Goal: Task Accomplishment & Management: Complete application form

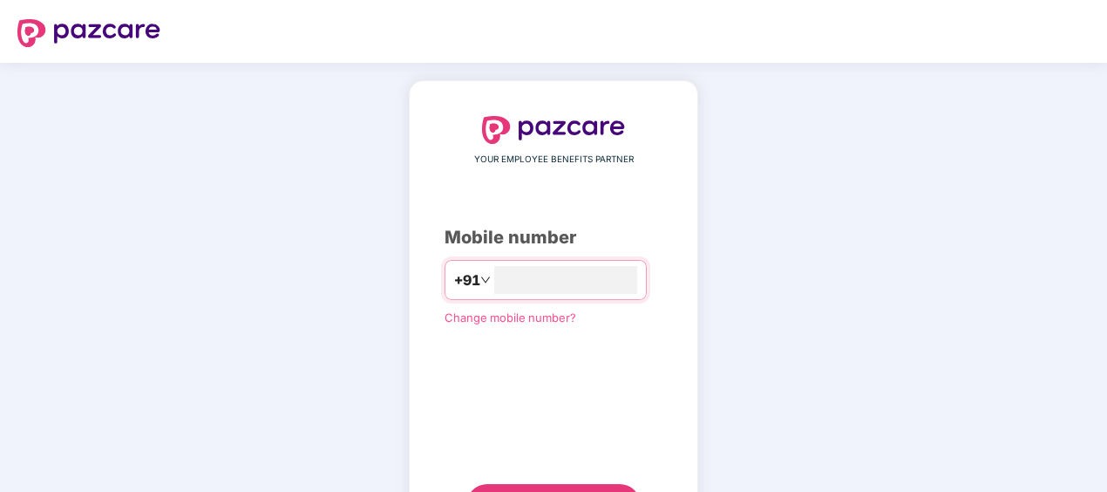
type input "*"
click at [494, 268] on input "**********" at bounding box center [565, 280] width 143 height 28
type input "**********"
click at [893, 312] on div "**********" at bounding box center [553, 321] width 1107 height 516
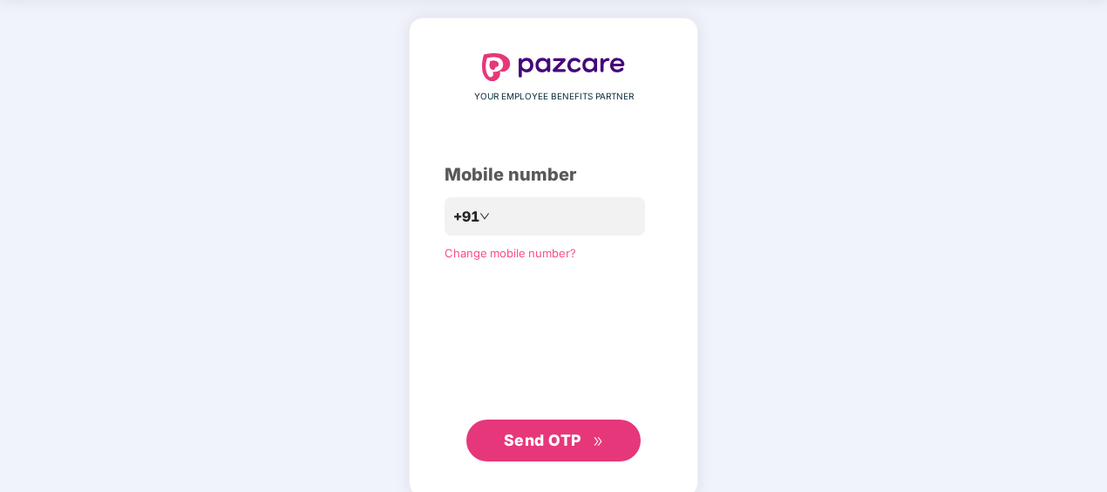
scroll to position [84, 0]
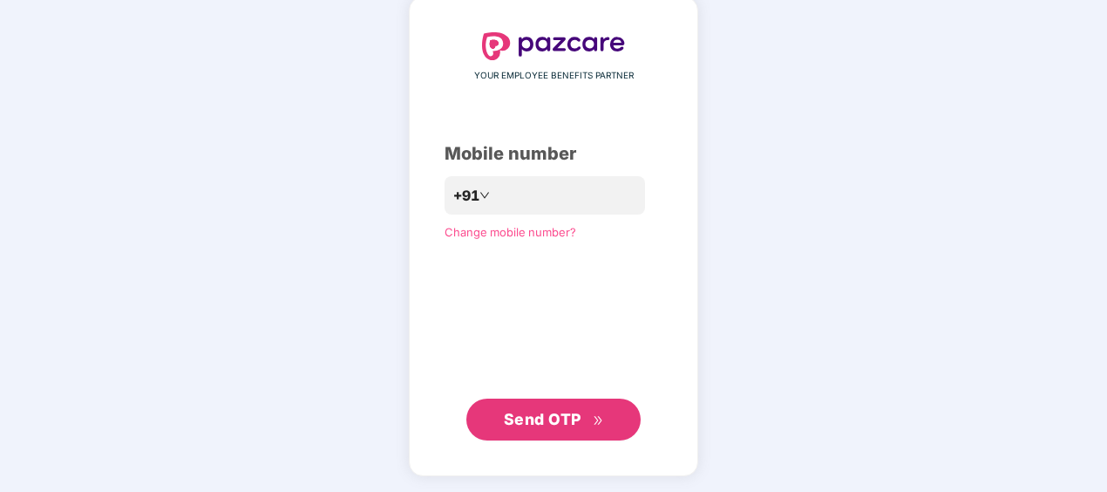
click at [567, 424] on span "Send OTP" at bounding box center [543, 419] width 78 height 18
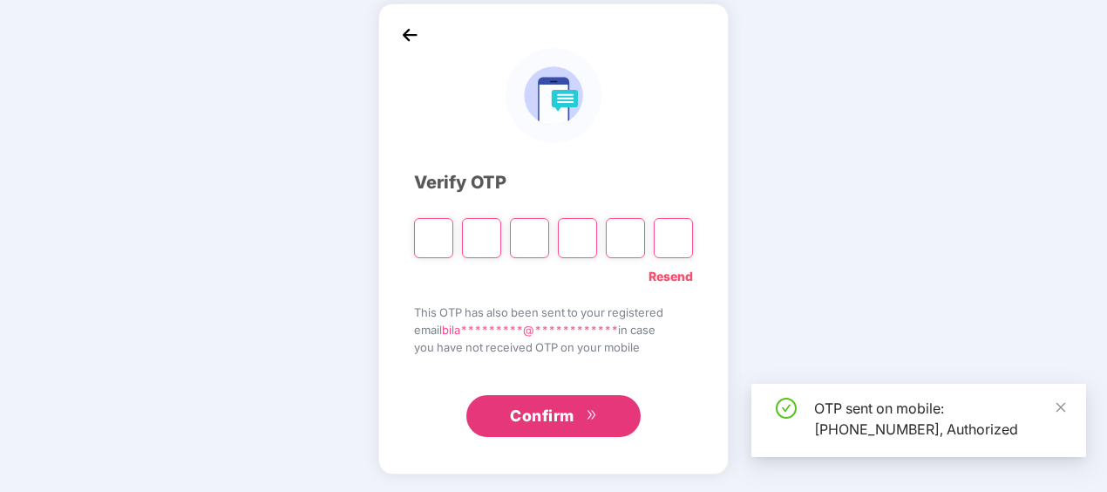
scroll to position [77, 0]
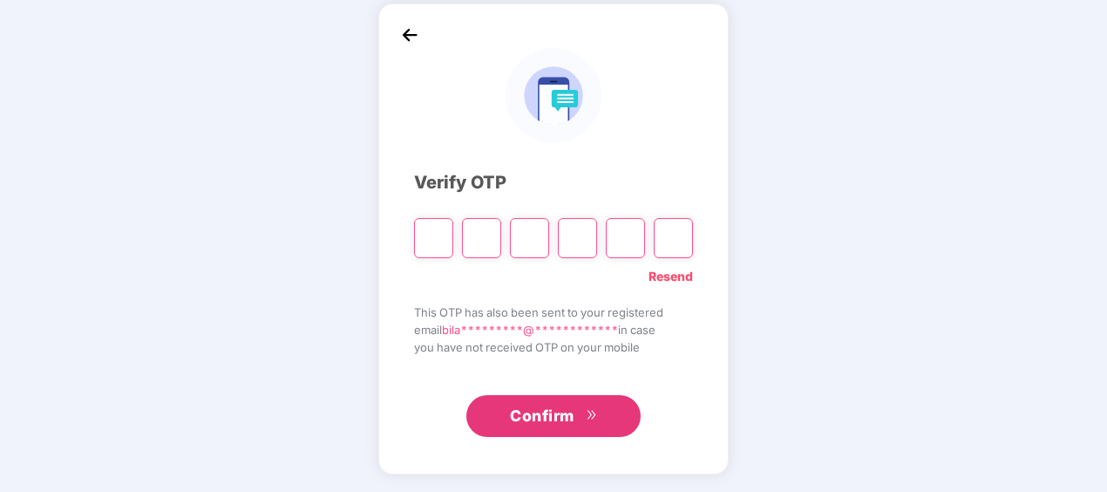
type input "*"
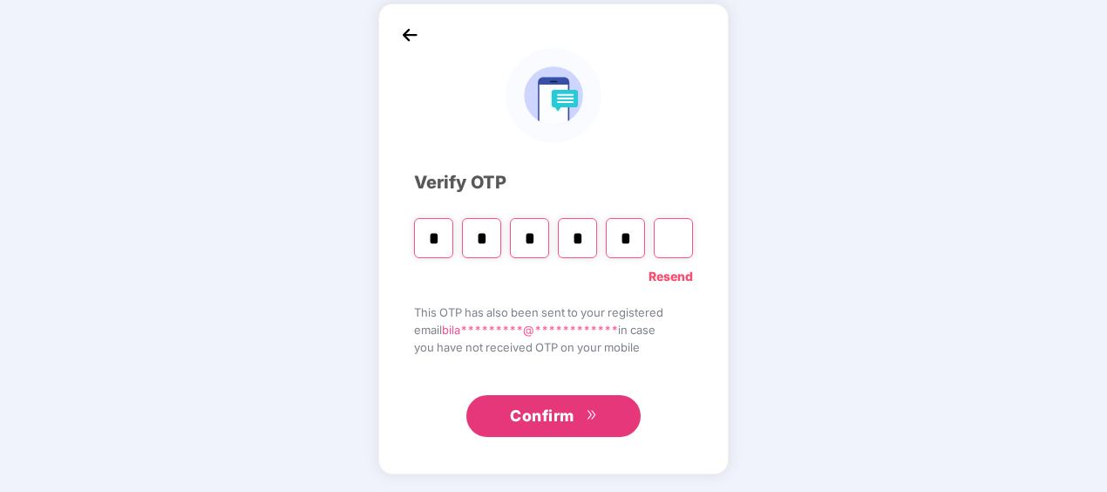
type input "*"
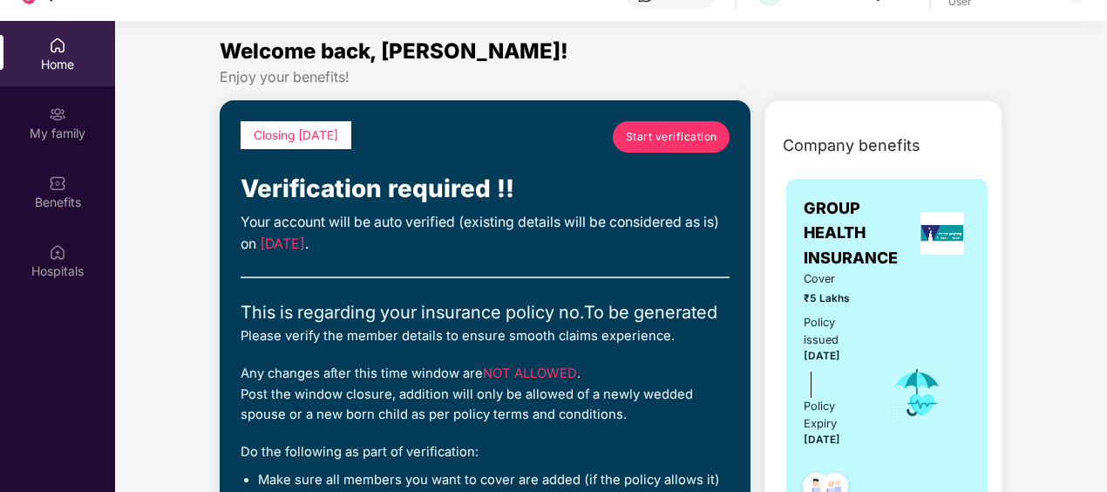
click at [648, 136] on span "Start verification" at bounding box center [672, 136] width 92 height 17
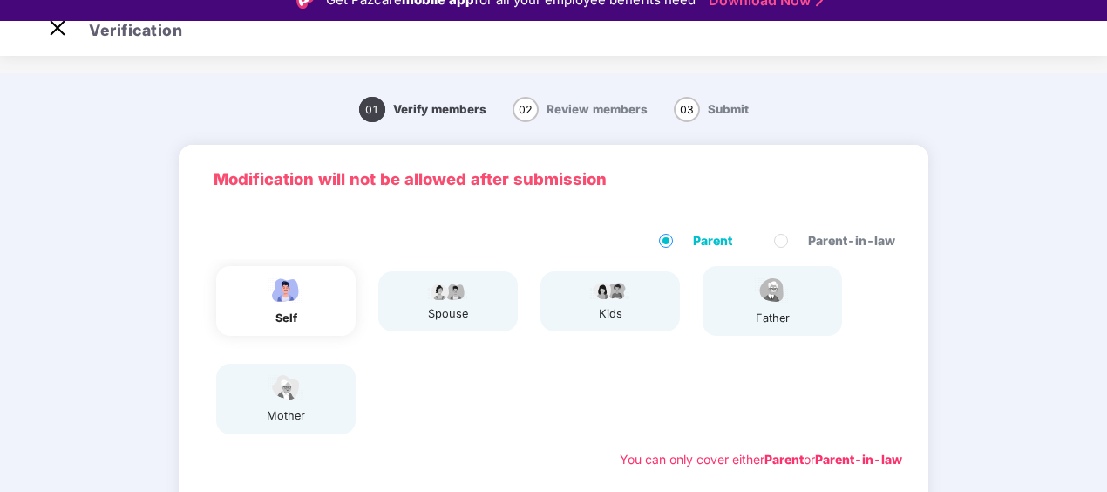
scroll to position [87, 0]
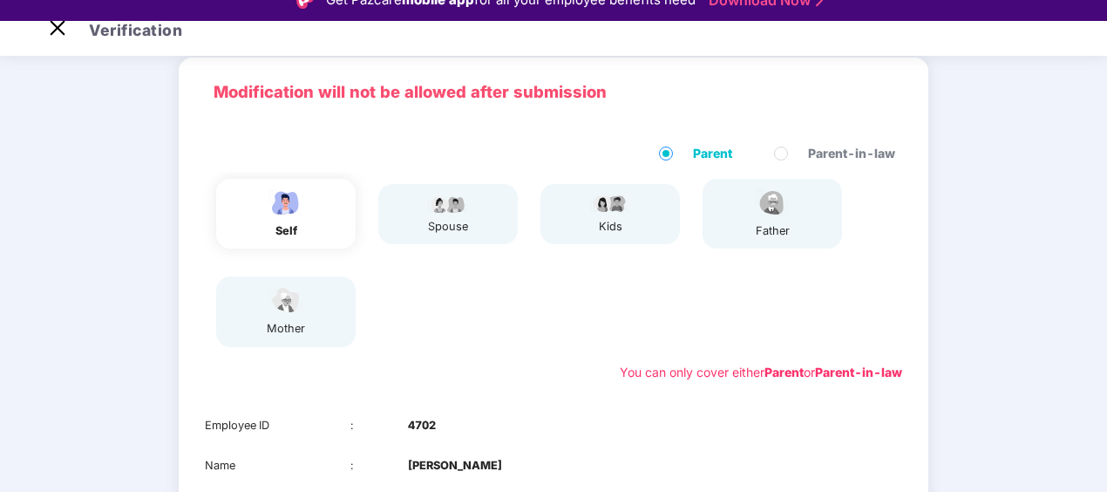
click at [309, 203] on div "self" at bounding box center [285, 214] width 139 height 70
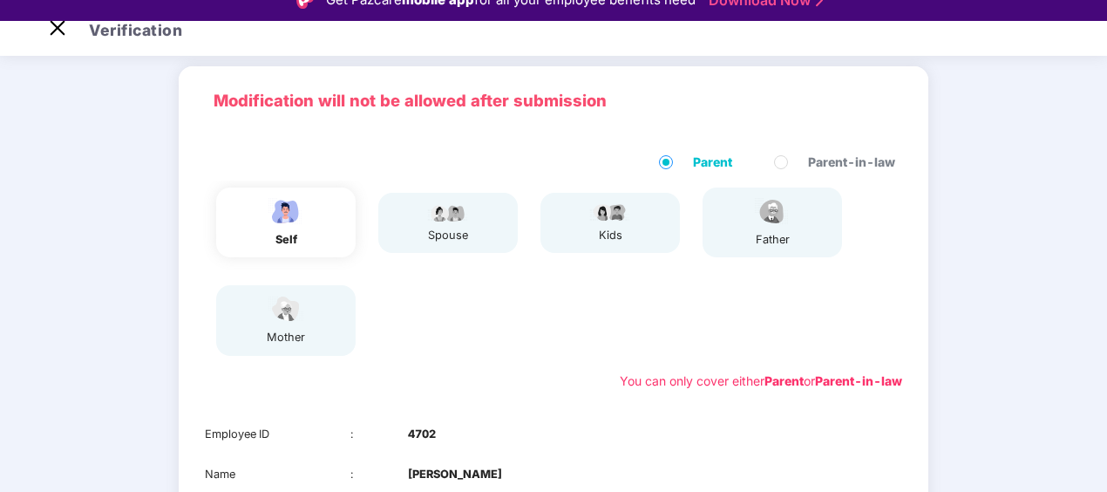
scroll to position [340, 0]
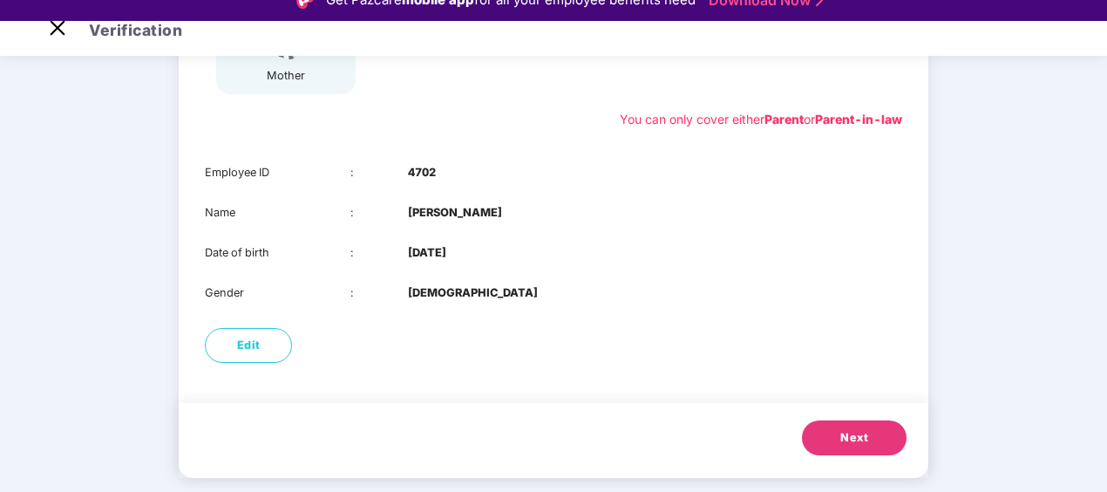
click at [845, 439] on span "Next" at bounding box center [854, 437] width 28 height 17
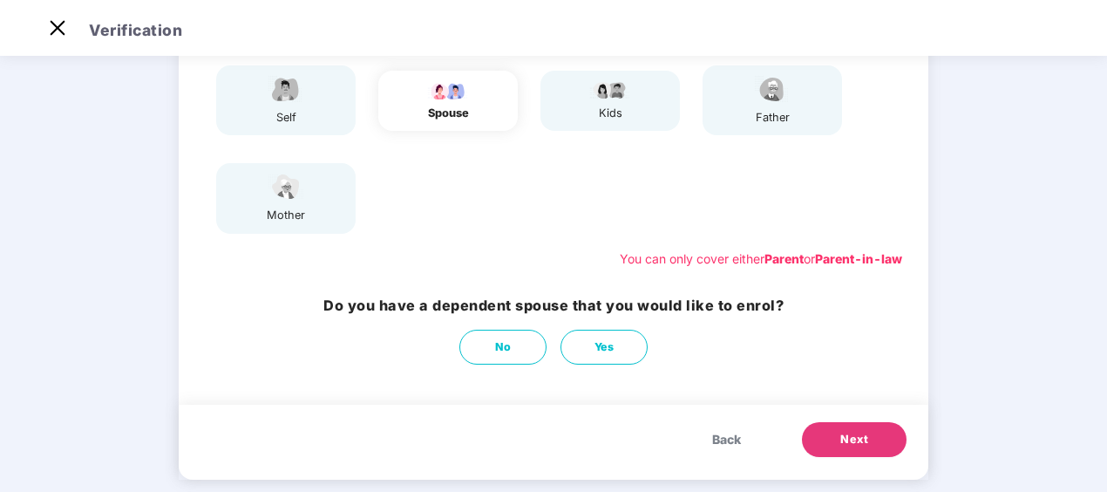
scroll to position [202, 0]
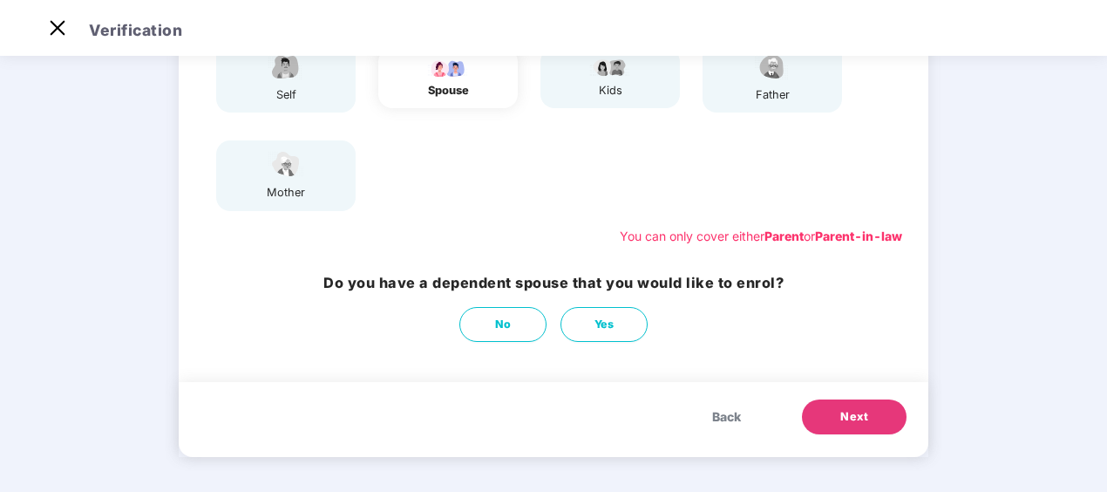
click at [835, 411] on button "Next" at bounding box center [854, 416] width 105 height 35
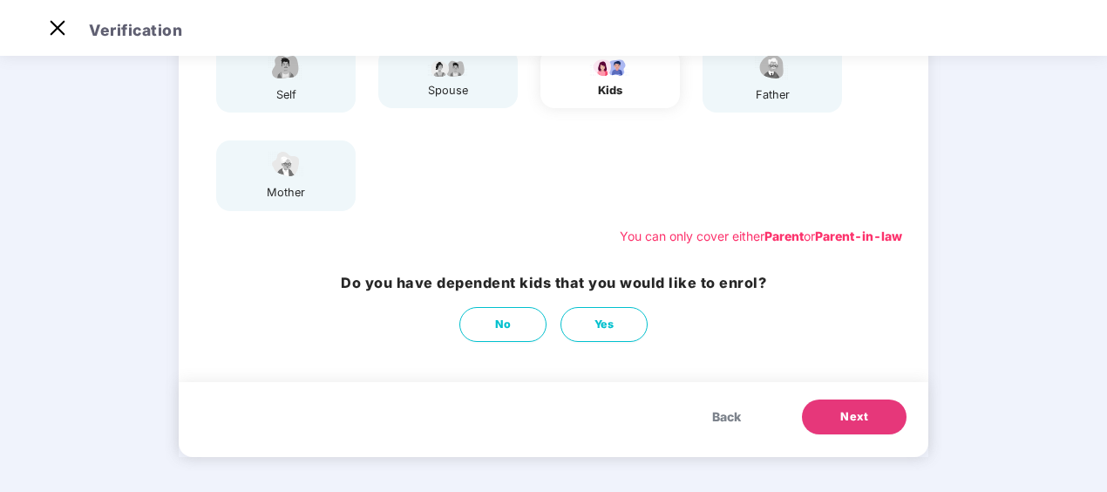
click at [829, 426] on button "Next" at bounding box center [854, 416] width 105 height 35
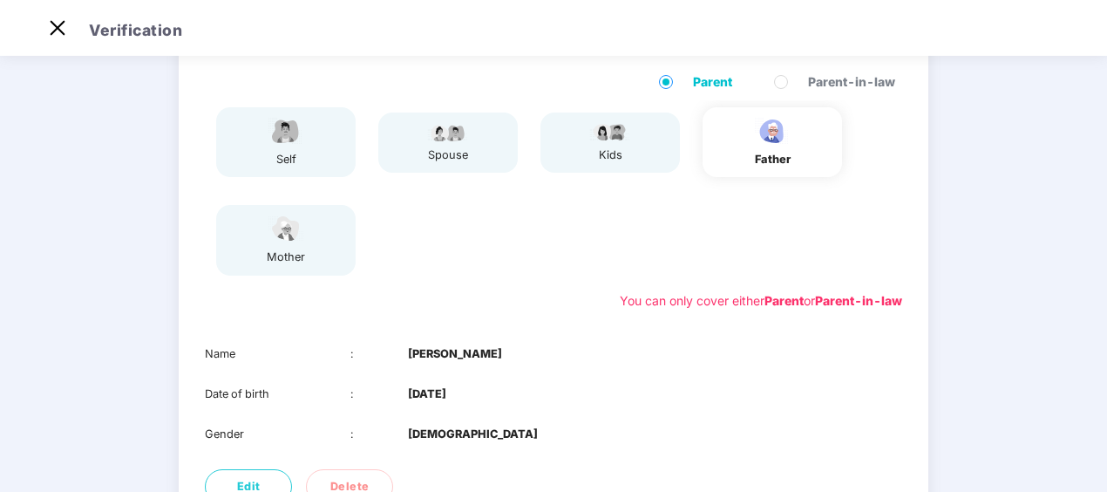
scroll to position [300, 0]
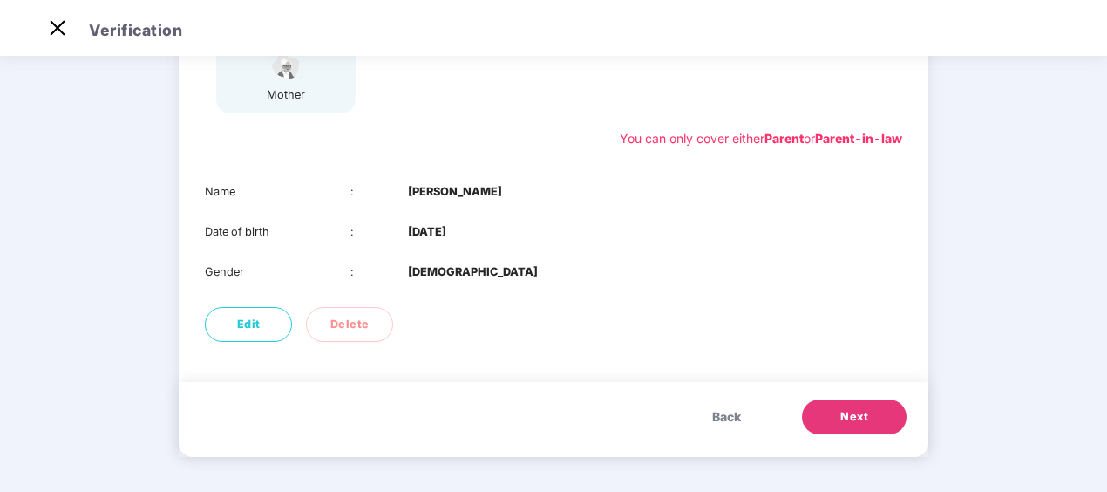
click at [847, 415] on span "Next" at bounding box center [854, 416] width 28 height 17
click at [842, 409] on span "Next" at bounding box center [854, 416] width 28 height 17
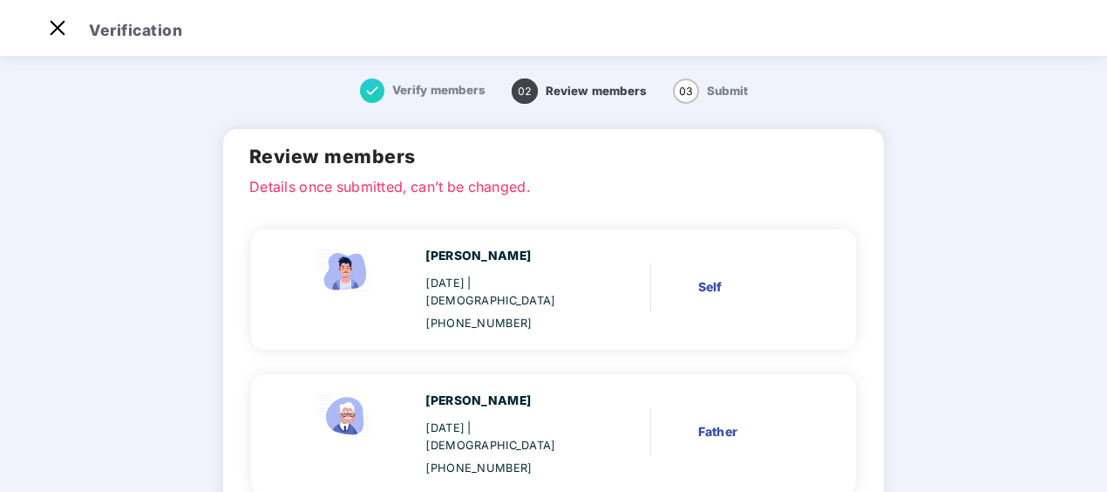
scroll to position [242, 0]
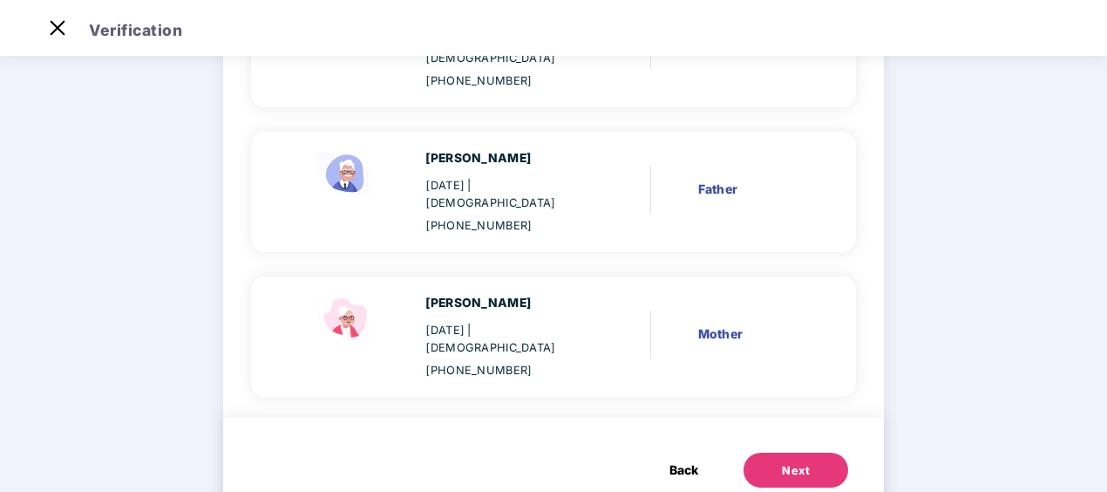
click at [783, 462] on div "Next" at bounding box center [796, 470] width 28 height 17
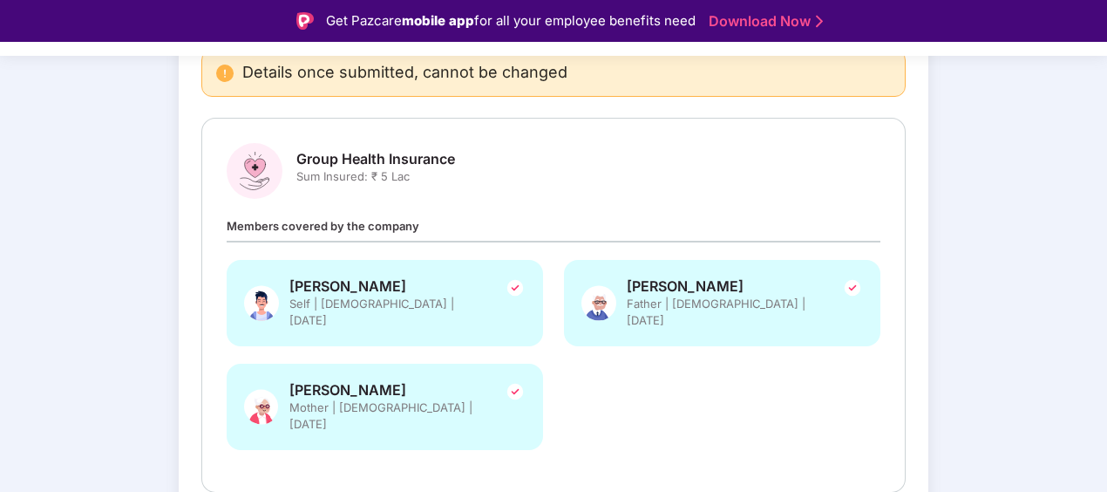
scroll to position [249, 0]
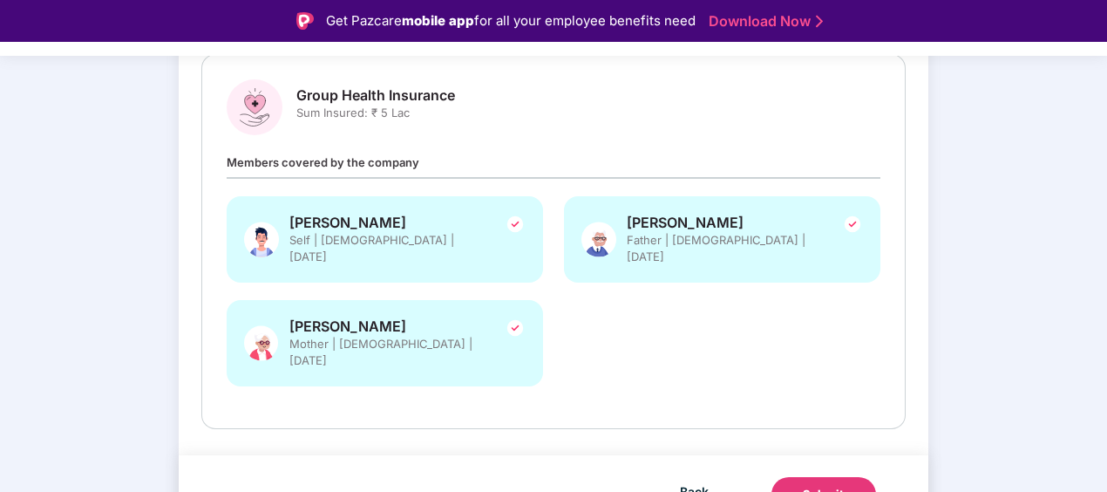
click at [811, 485] on div "Submit" at bounding box center [824, 493] width 42 height 17
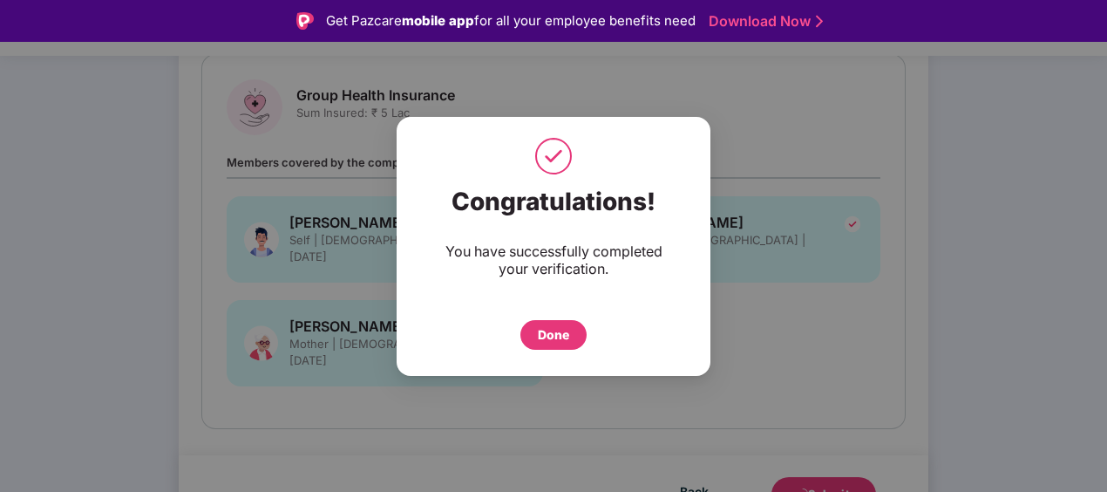
click at [554, 333] on div "Done" at bounding box center [553, 334] width 31 height 19
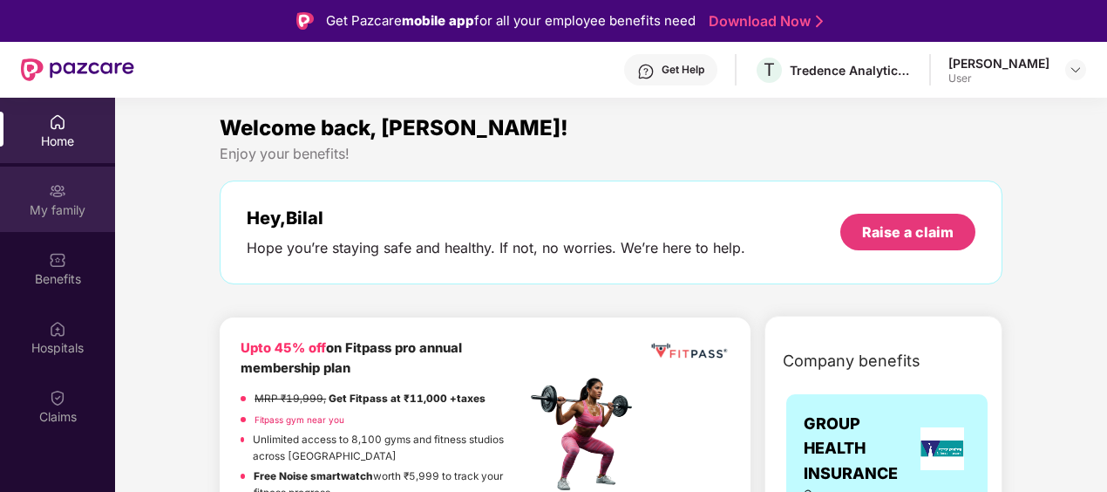
click at [61, 197] on img at bounding box center [57, 190] width 17 height 17
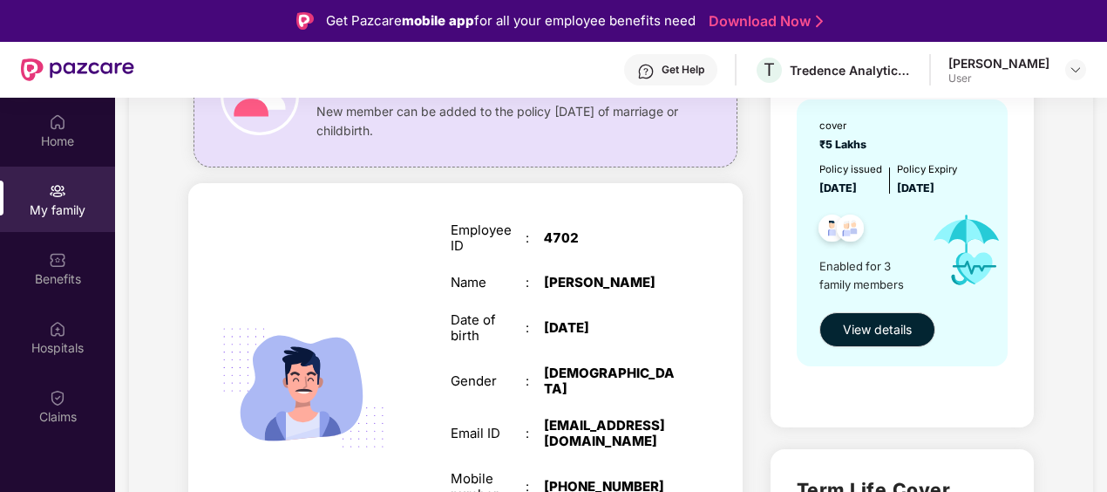
scroll to position [261, 0]
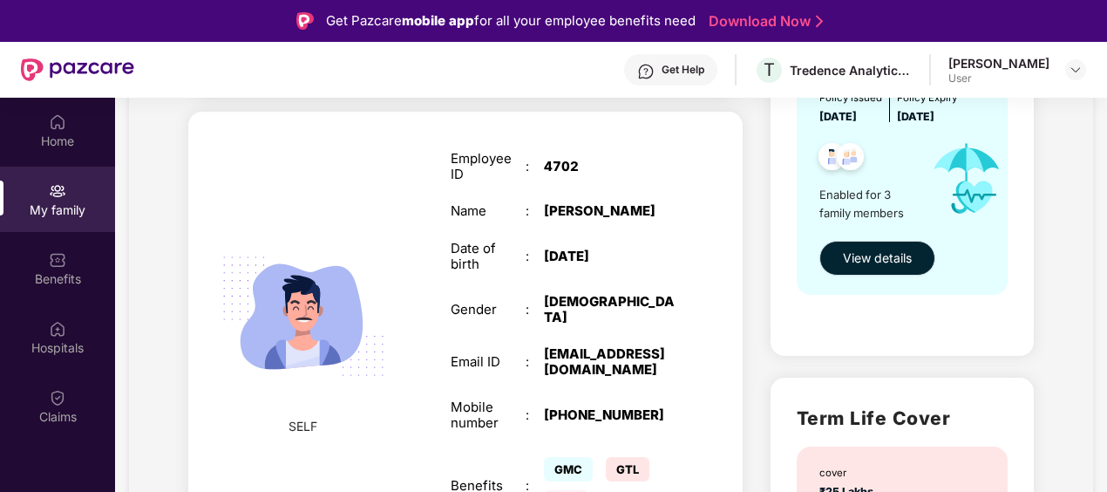
click at [899, 255] on span "View details" at bounding box center [877, 257] width 69 height 19
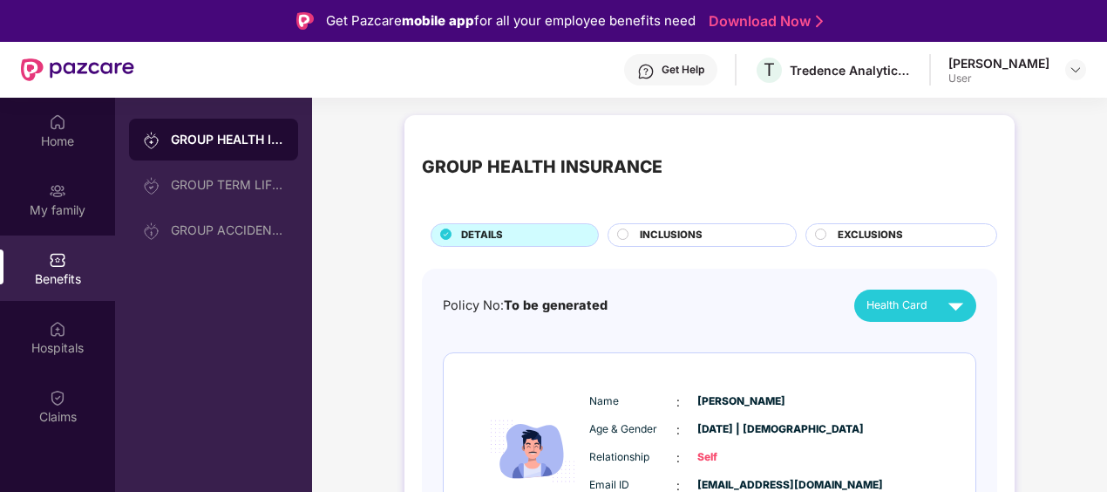
click at [671, 239] on span "INCLUSIONS" at bounding box center [671, 235] width 63 height 16
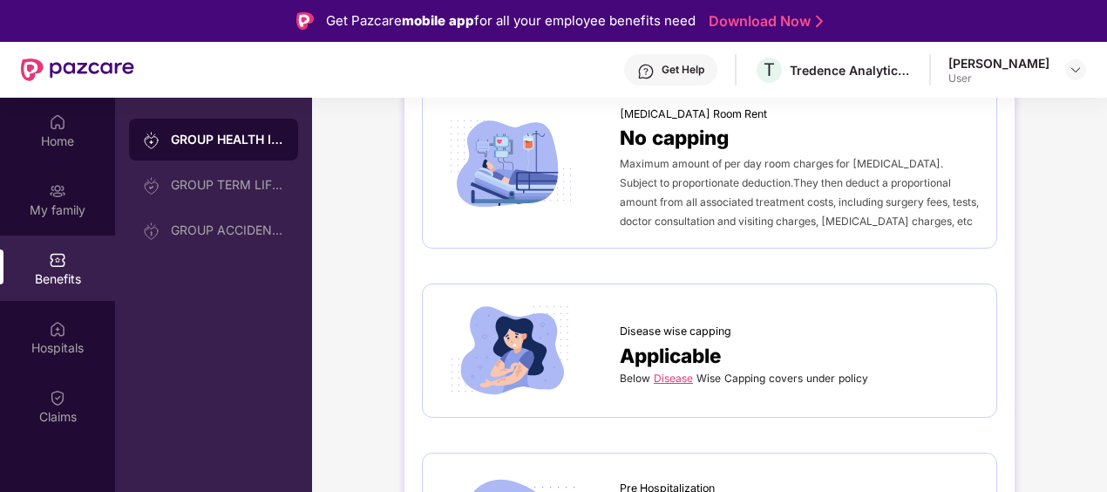
scroll to position [610, 0]
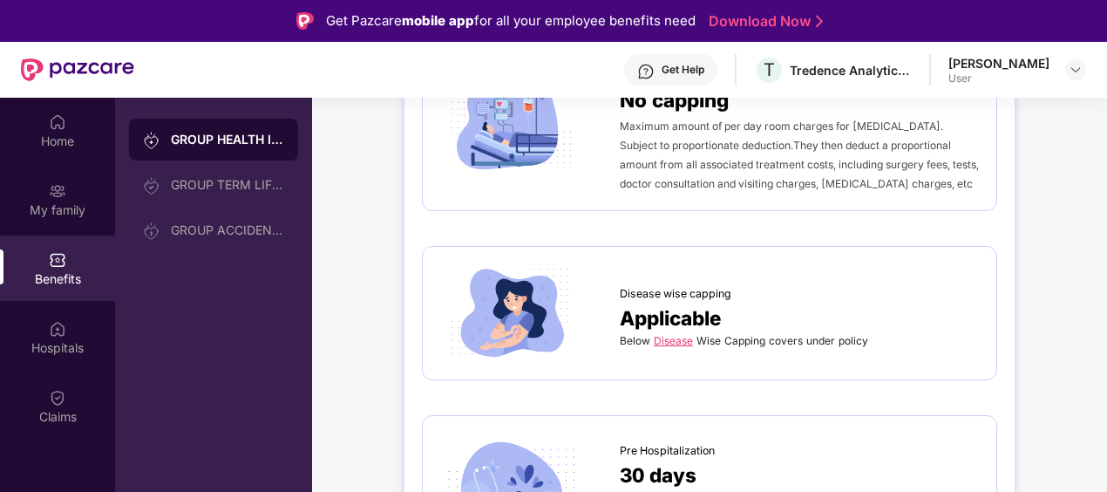
click at [669, 342] on link "Disease" at bounding box center [673, 340] width 39 height 13
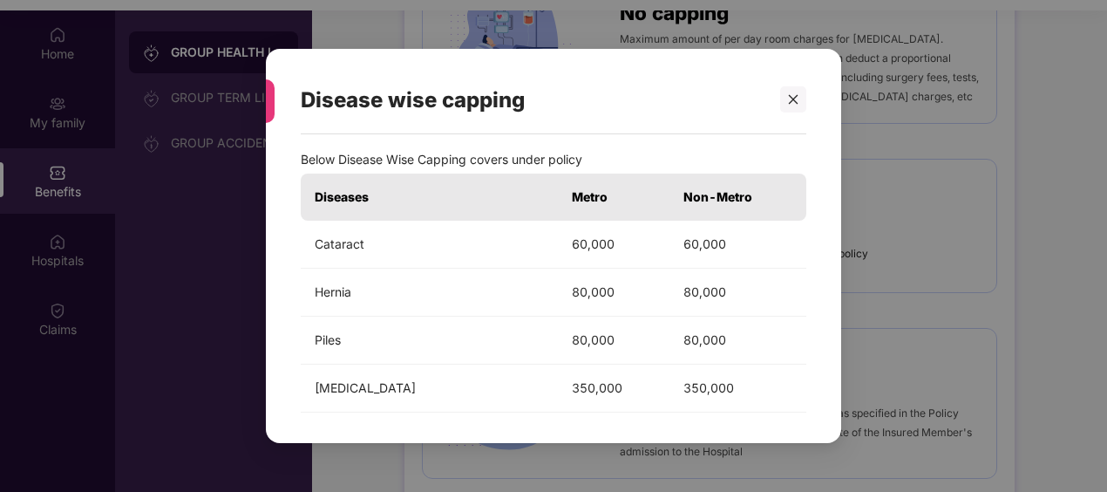
scroll to position [0, 0]
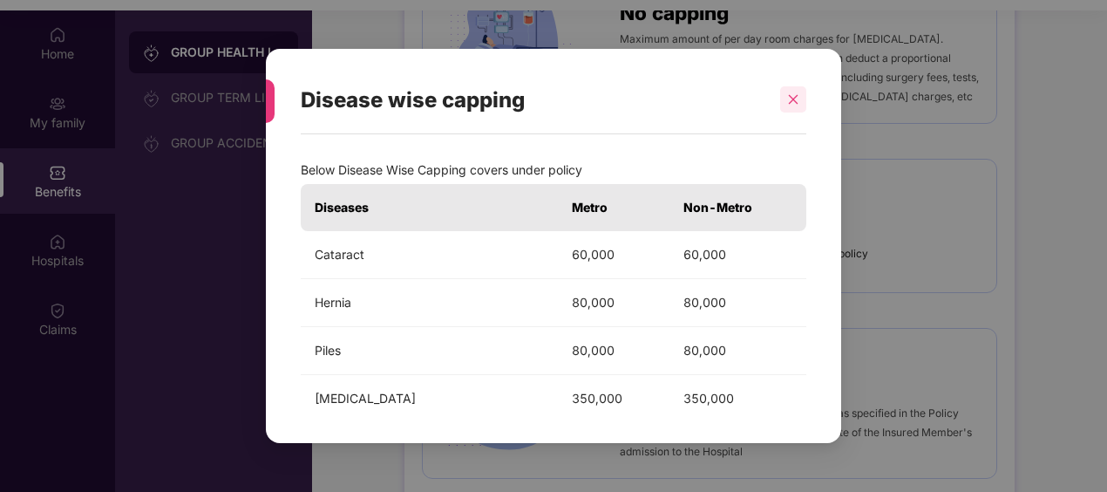
click at [794, 103] on icon "close" at bounding box center [793, 99] width 12 height 12
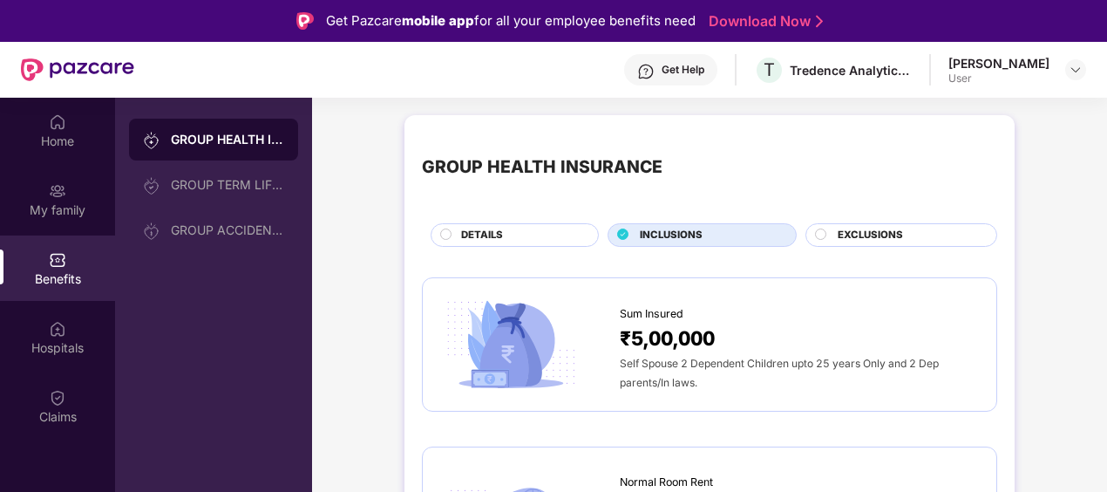
click at [891, 235] on span "EXCLUSIONS" at bounding box center [870, 235] width 65 height 16
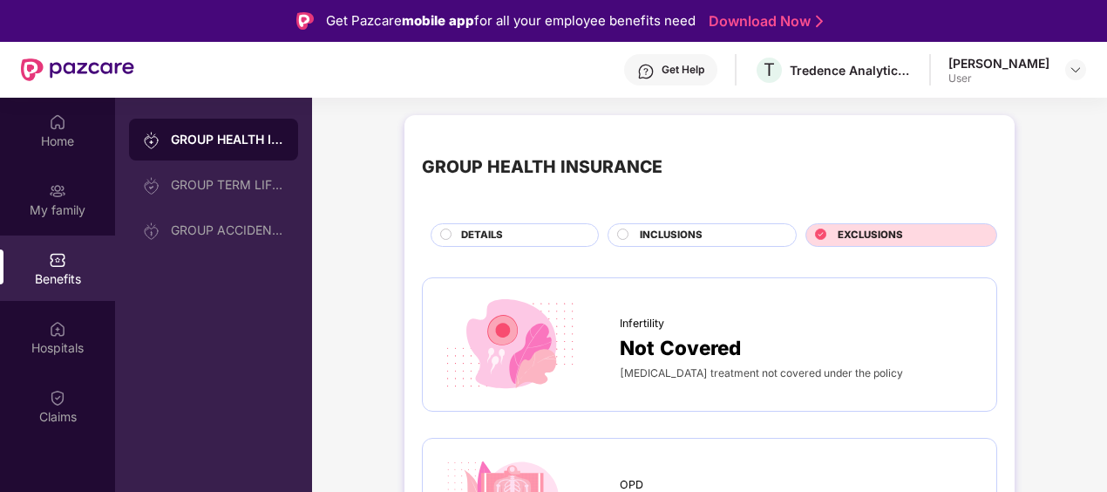
click at [516, 230] on div "DETAILS" at bounding box center [520, 236] width 137 height 18
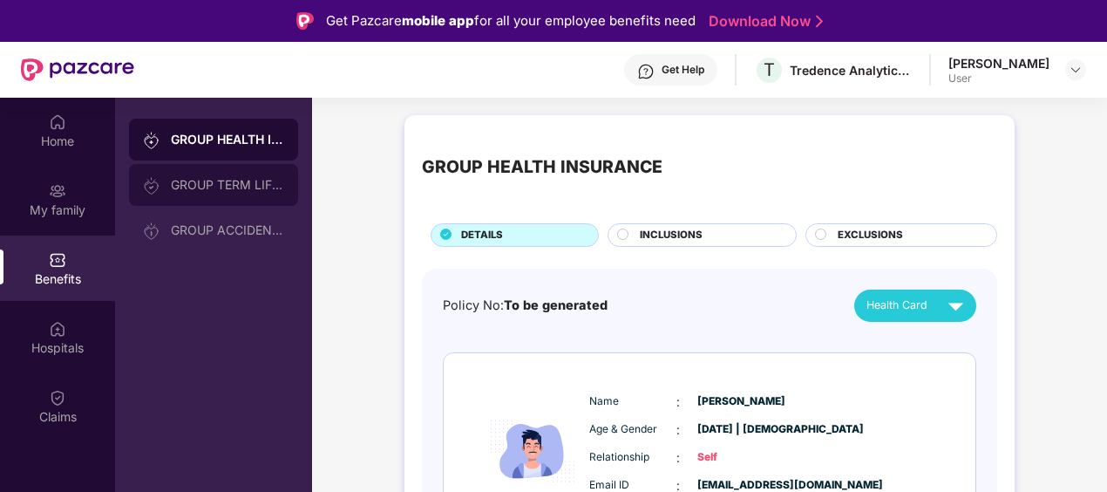
click at [218, 194] on div "GROUP TERM LIFE INSURANCE" at bounding box center [213, 185] width 169 height 42
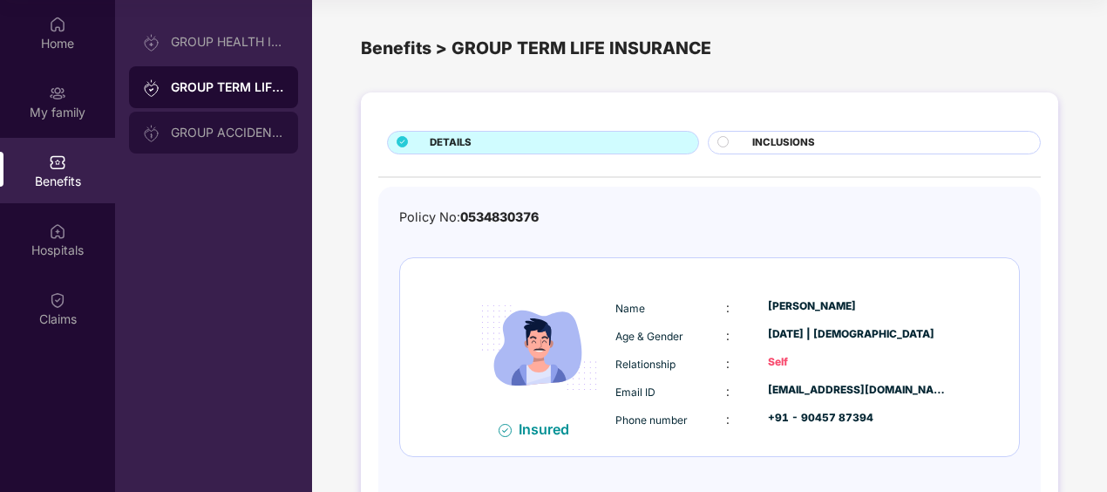
click at [209, 138] on div "GROUP ACCIDENTAL INSURANCE" at bounding box center [227, 133] width 113 height 14
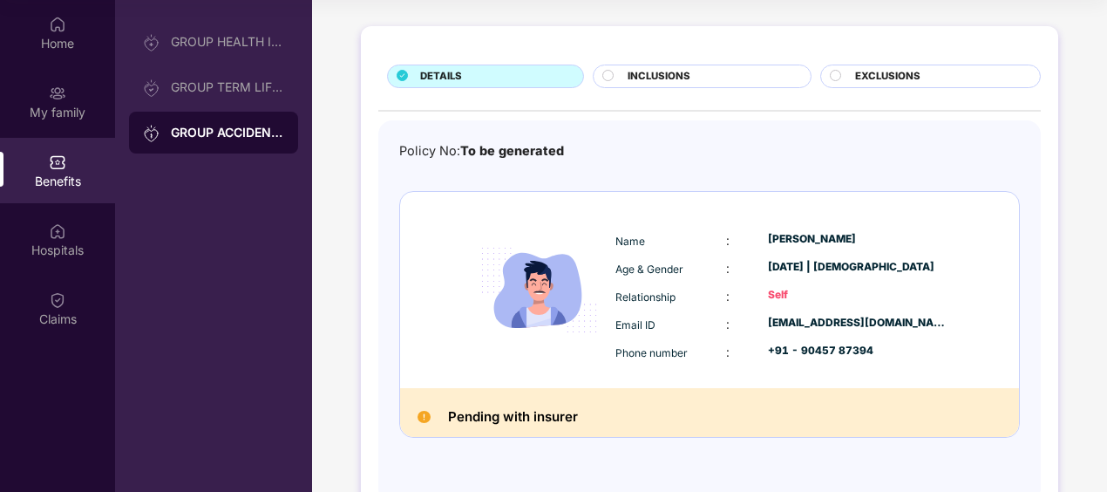
scroll to position [119, 0]
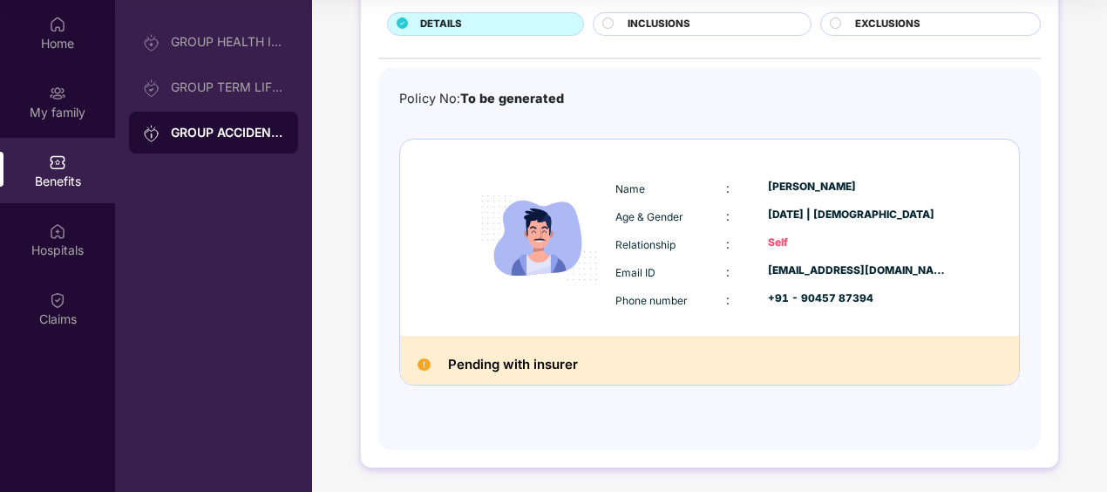
click at [675, 29] on span "INCLUSIONS" at bounding box center [659, 25] width 63 height 16
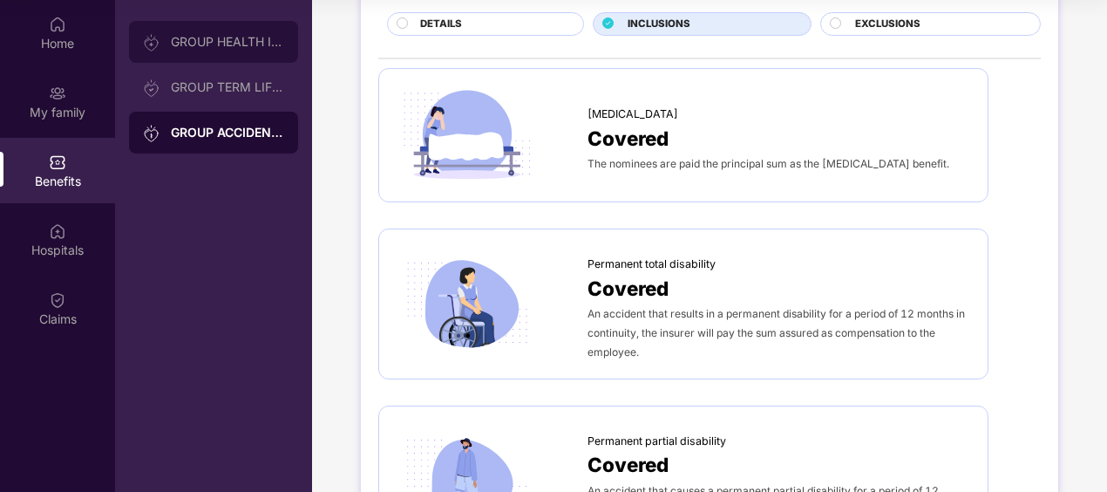
click at [227, 37] on div "GROUP HEALTH INSURANCE" at bounding box center [227, 42] width 113 height 14
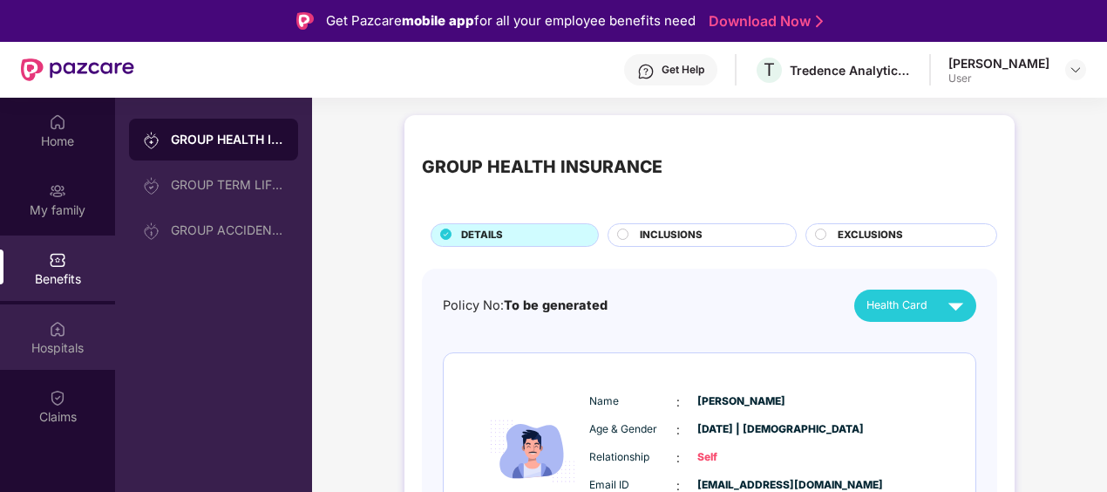
click at [66, 323] on div "Hospitals" at bounding box center [57, 336] width 115 height 65
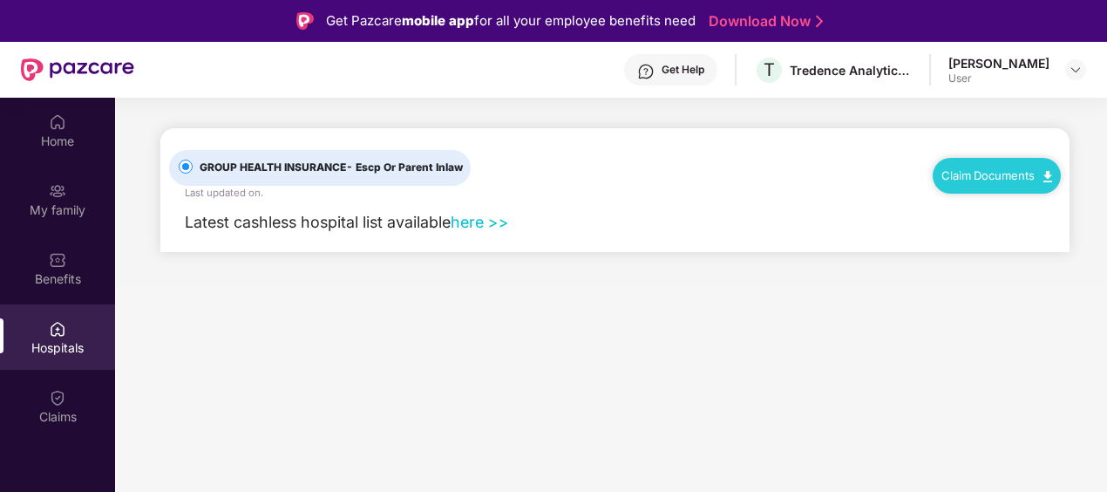
click at [474, 219] on link "here >>" at bounding box center [480, 222] width 58 height 18
click at [480, 230] on div "Latest cashless hospital list available here >>" at bounding box center [339, 222] width 340 height 24
click at [487, 221] on link "here >>" at bounding box center [480, 222] width 58 height 18
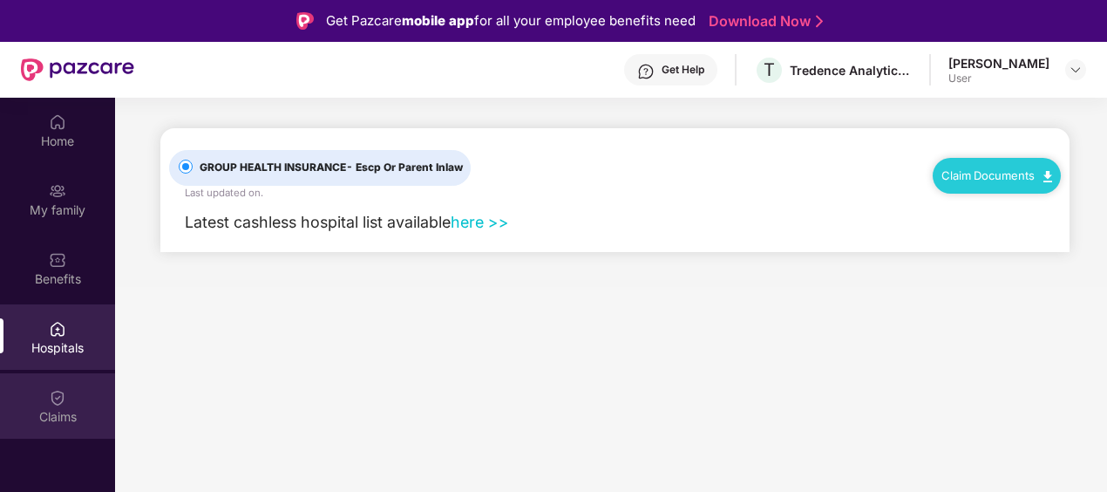
click at [42, 377] on div "Claims" at bounding box center [57, 405] width 115 height 65
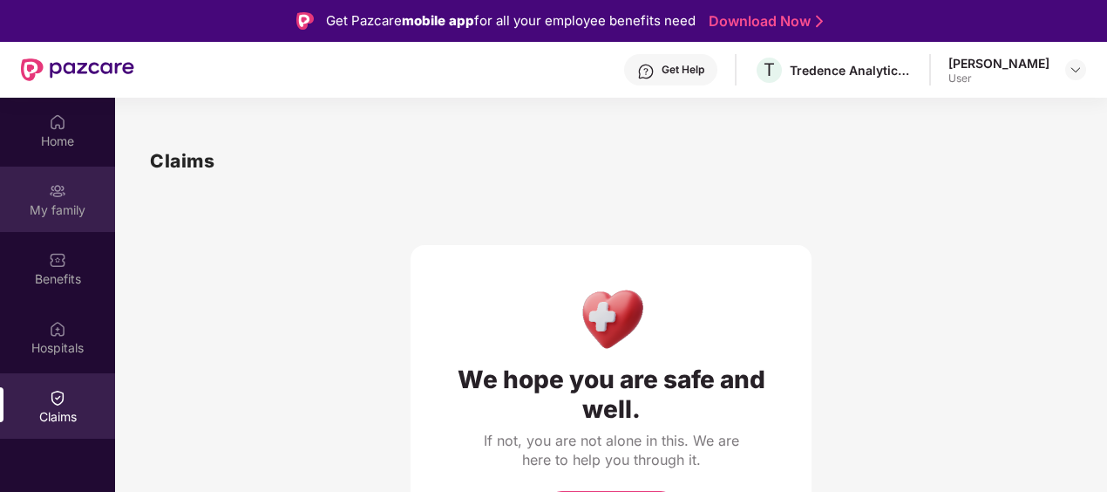
click at [51, 201] on div "My family" at bounding box center [57, 209] width 115 height 17
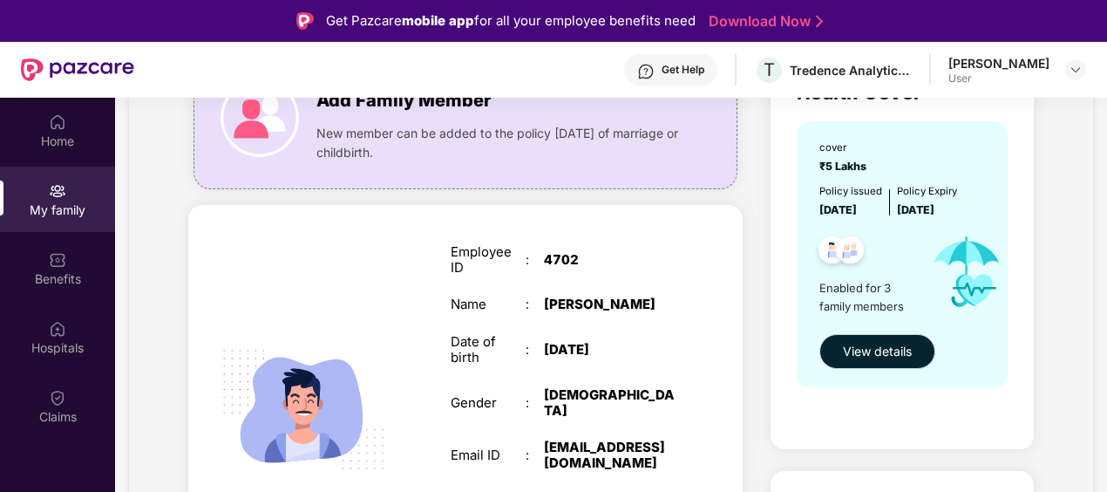
scroll to position [174, 0]
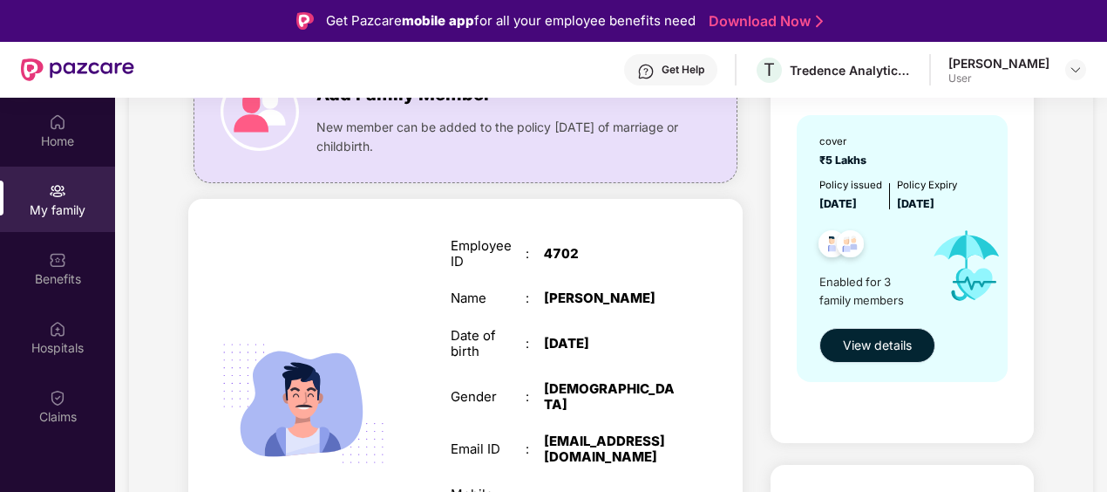
click at [891, 341] on span "View details" at bounding box center [877, 345] width 69 height 19
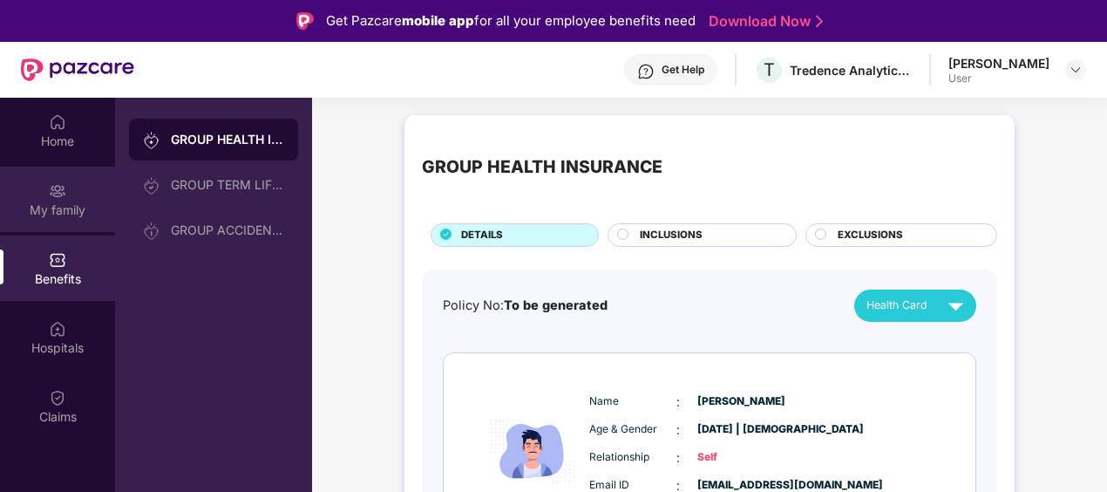
click at [43, 188] on div "My family" at bounding box center [57, 198] width 115 height 65
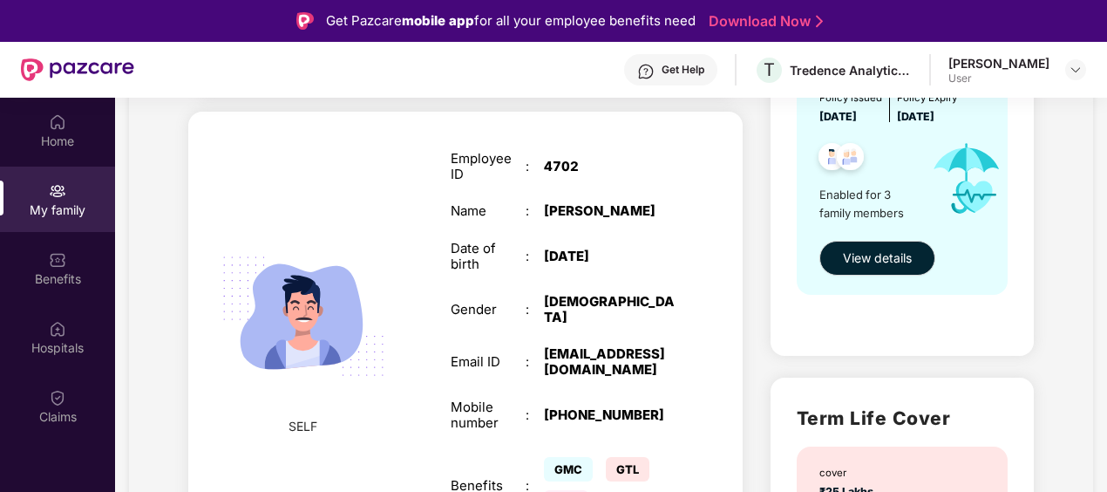
scroll to position [349, 0]
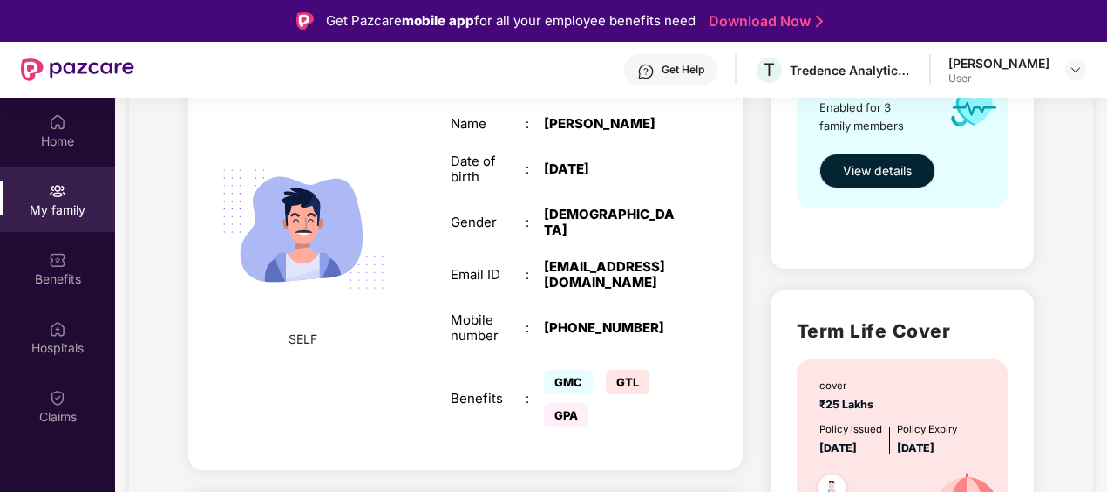
click at [856, 185] on button "View details" at bounding box center [877, 170] width 116 height 35
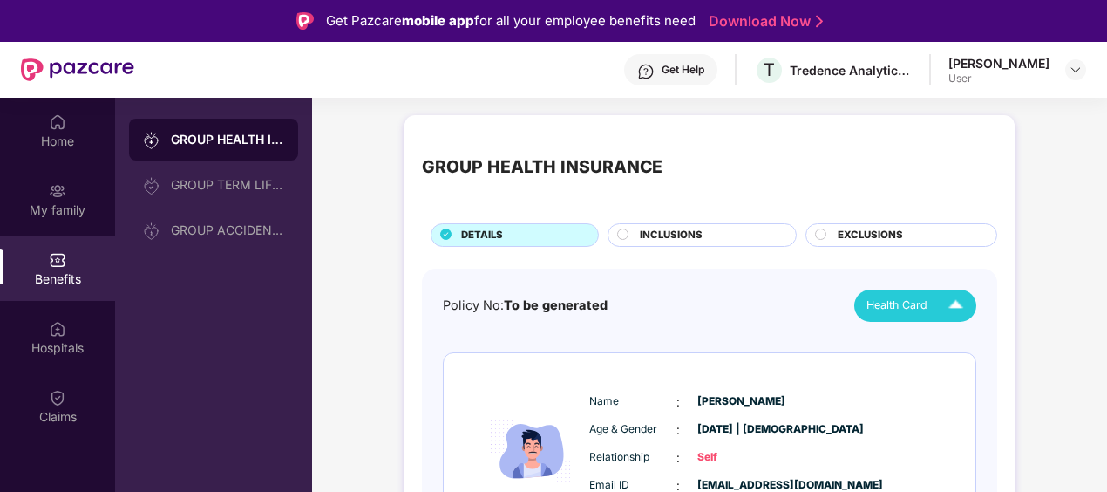
click at [887, 296] on span "Health Card" at bounding box center [896, 304] width 61 height 17
click at [688, 241] on span "INCLUSIONS" at bounding box center [671, 235] width 63 height 16
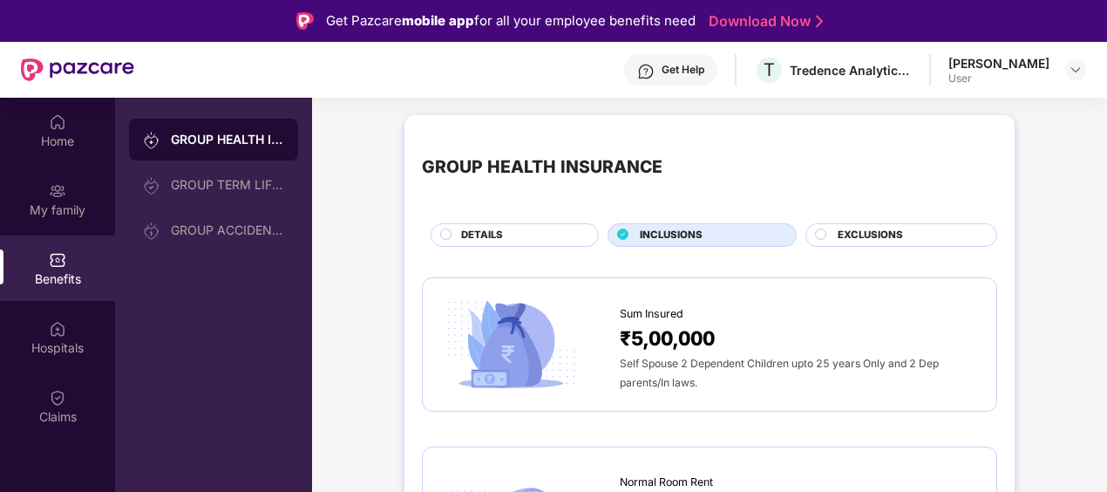
click at [666, 314] on span "Sum Insured" at bounding box center [652, 313] width 64 height 17
click at [59, 133] on div "Home" at bounding box center [57, 140] width 115 height 17
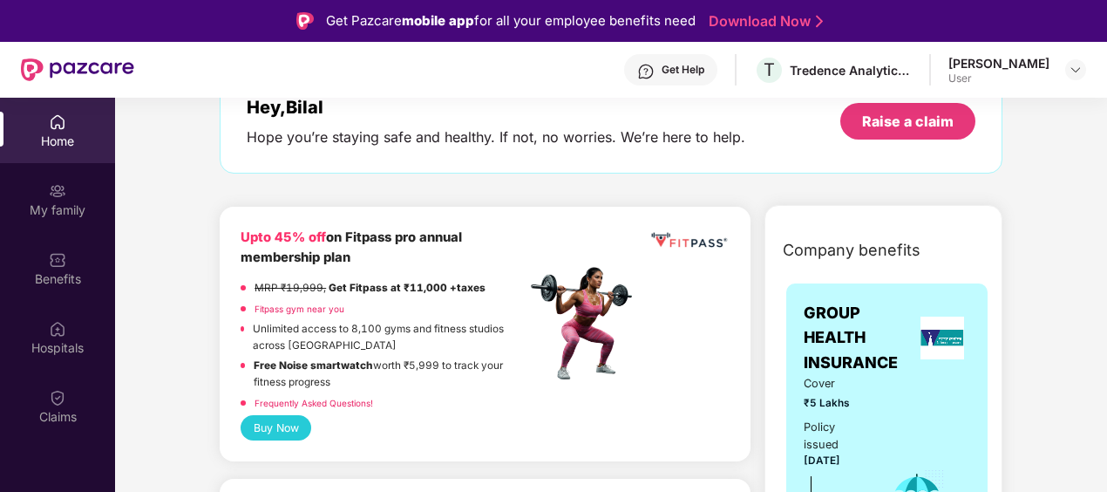
scroll to position [174, 0]
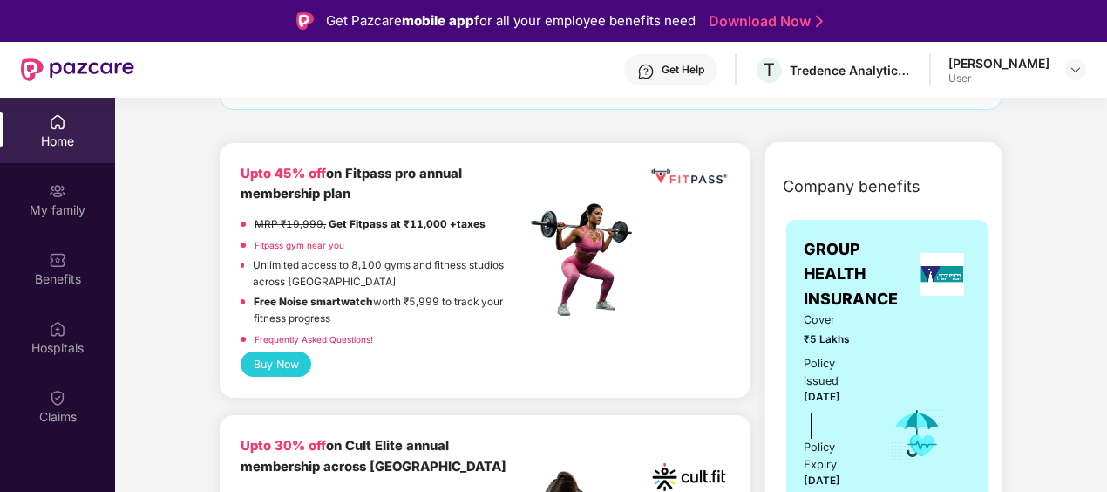
click at [269, 246] on link "Fitpass gym near you" at bounding box center [300, 245] width 90 height 10
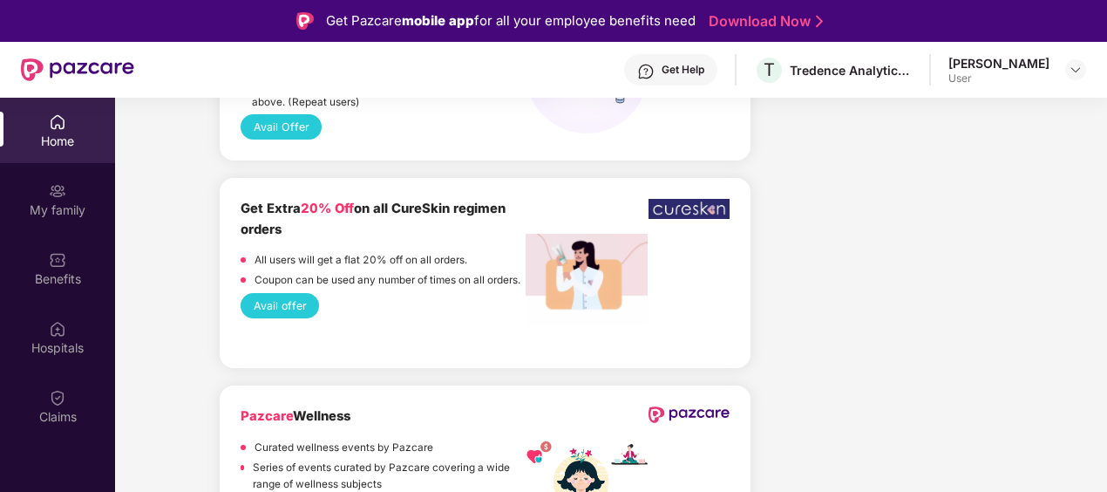
scroll to position [1917, 0]
